Goal: Task Accomplishment & Management: Use online tool/utility

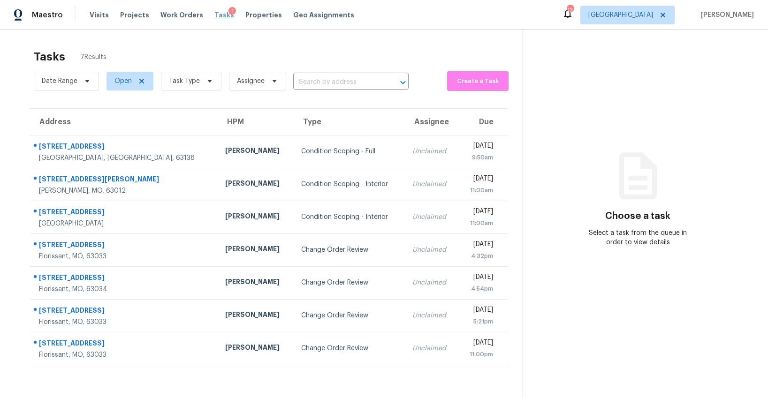
click at [214, 18] on span "Tasks" at bounding box center [224, 15] width 20 height 7
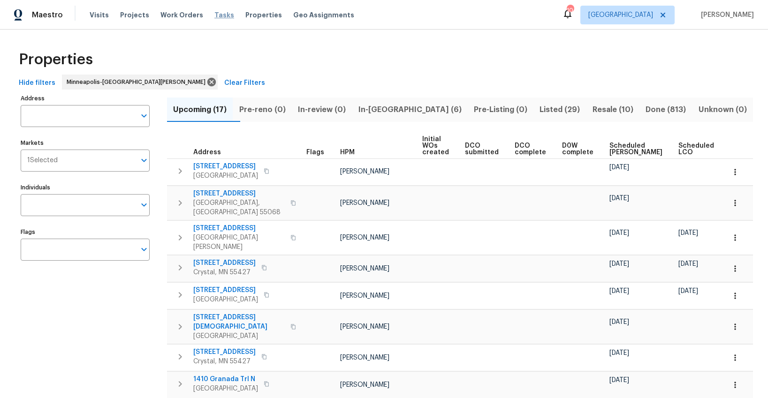
click at [216, 15] on span "Tasks" at bounding box center [224, 15] width 20 height 7
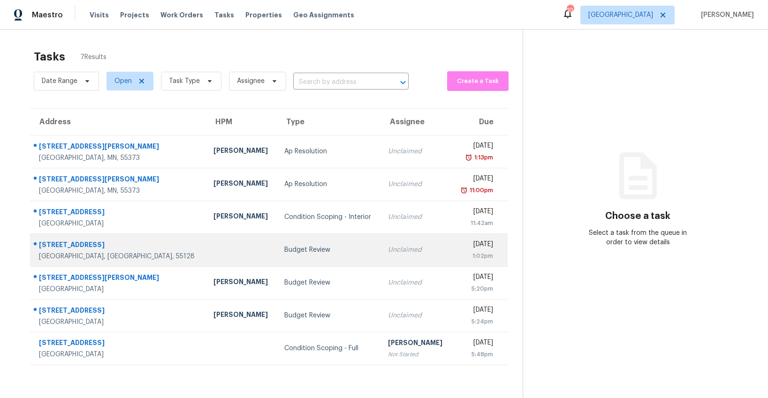
click at [284, 251] on div "Budget Review" at bounding box center [328, 249] width 89 height 9
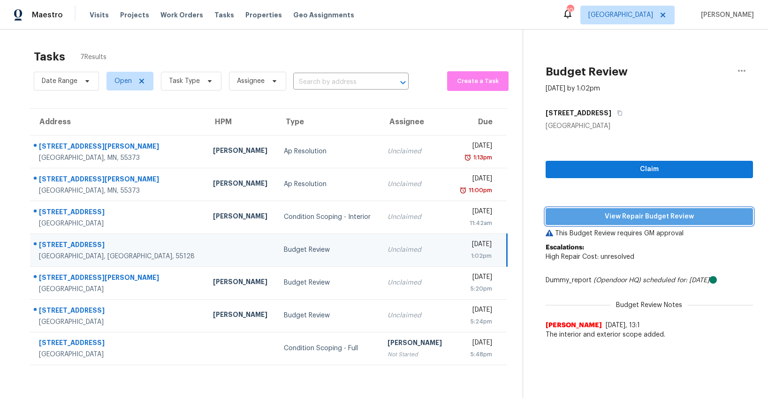
click at [651, 220] on span "View Repair Budget Review" at bounding box center [649, 217] width 192 height 12
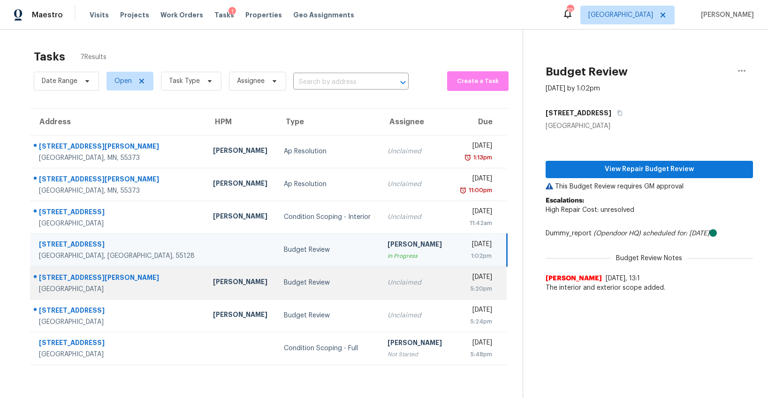
click at [284, 286] on div "Budget Review" at bounding box center [328, 282] width 89 height 9
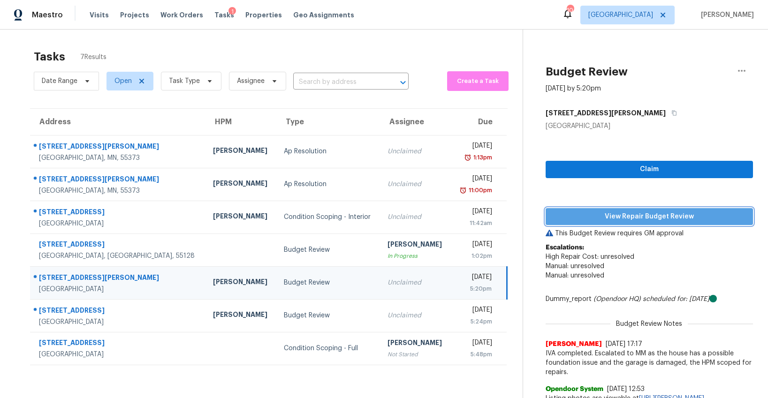
click at [655, 220] on span "View Repair Budget Review" at bounding box center [649, 217] width 192 height 12
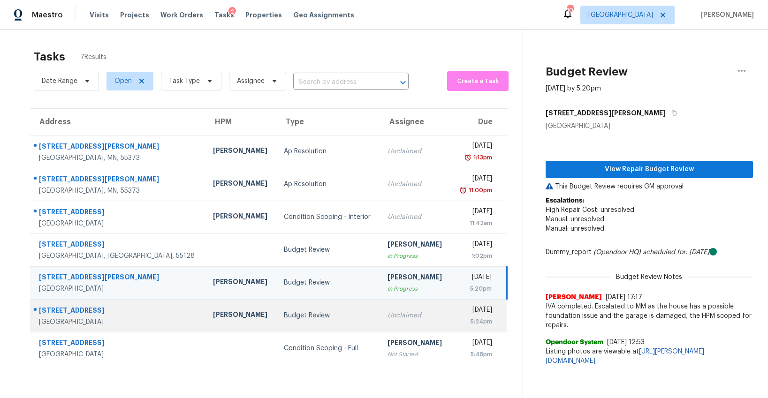
click at [276, 322] on td "Budget Review" at bounding box center [328, 315] width 104 height 33
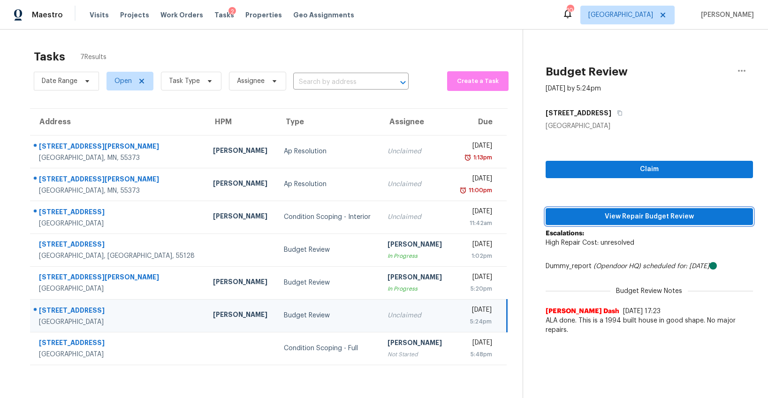
click at [606, 216] on span "View Repair Budget Review" at bounding box center [649, 217] width 192 height 12
